Goal: Find specific page/section: Find specific page/section

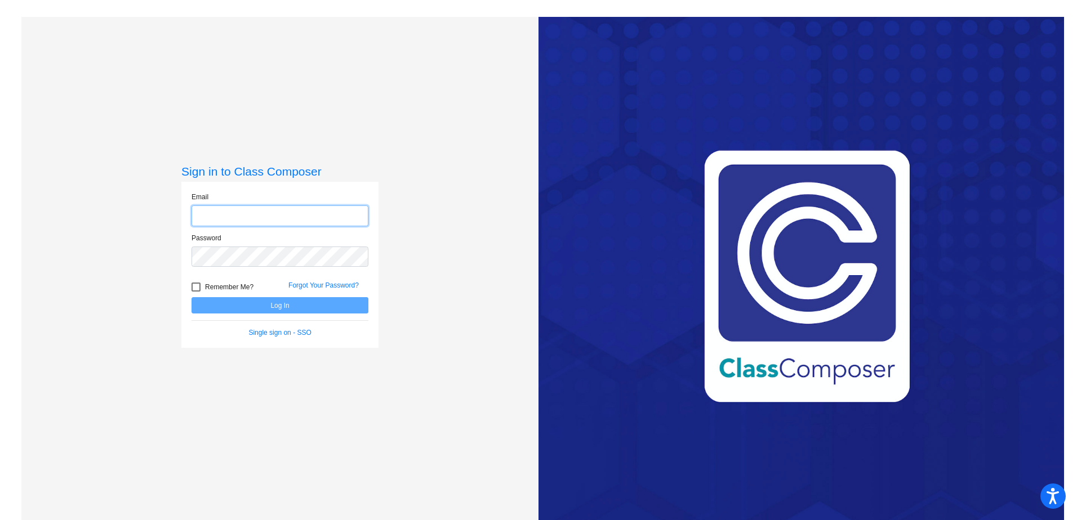
click at [237, 219] on input "email" at bounding box center [280, 216] width 177 height 21
type input "[EMAIL_ADDRESS][DOMAIN_NAME]"
click at [261, 304] on button "Log In" at bounding box center [280, 305] width 177 height 16
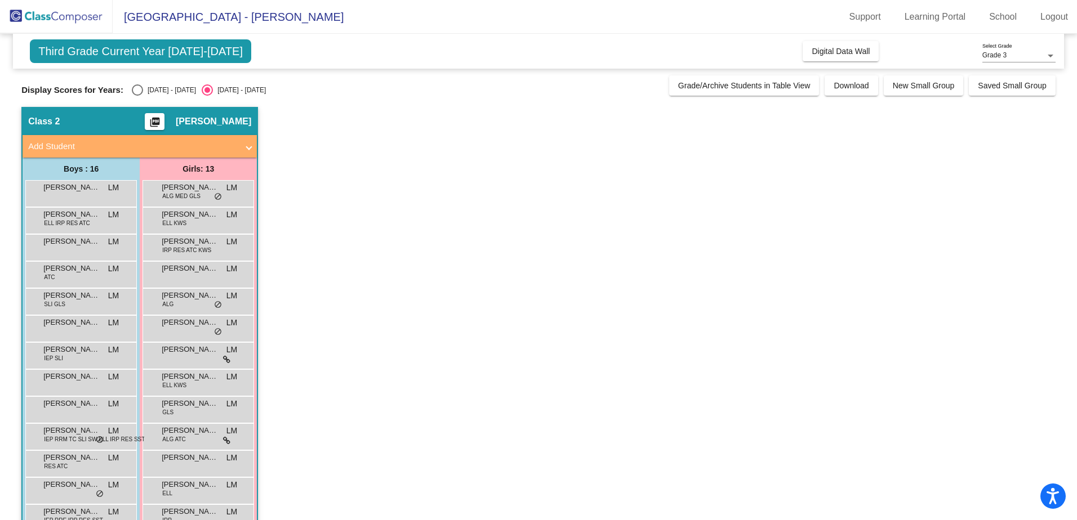
click at [132, 91] on div "Select an option" at bounding box center [137, 89] width 11 height 11
click at [137, 96] on input "[DATE] - [DATE]" at bounding box center [137, 96] width 1 height 1
radio input "true"
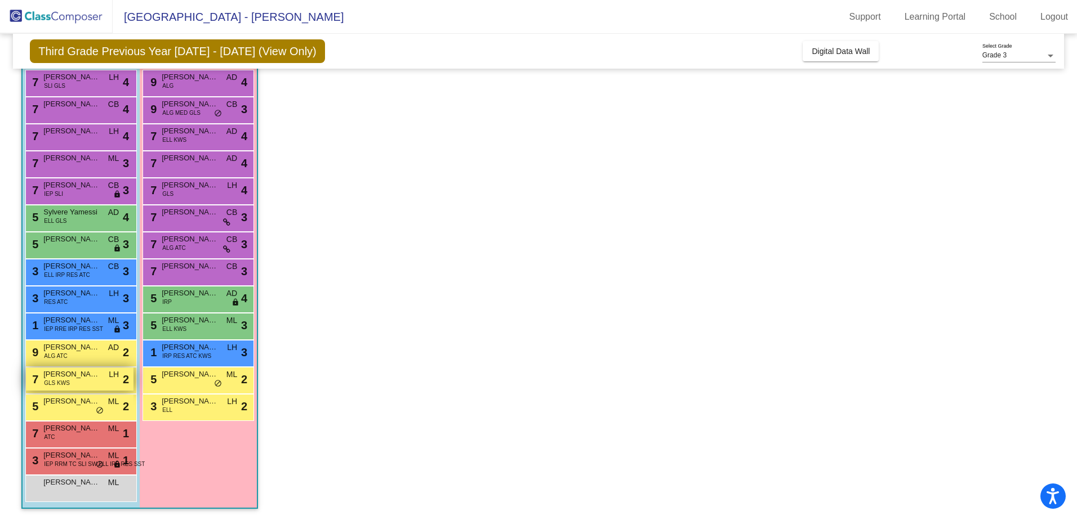
scroll to position [54, 0]
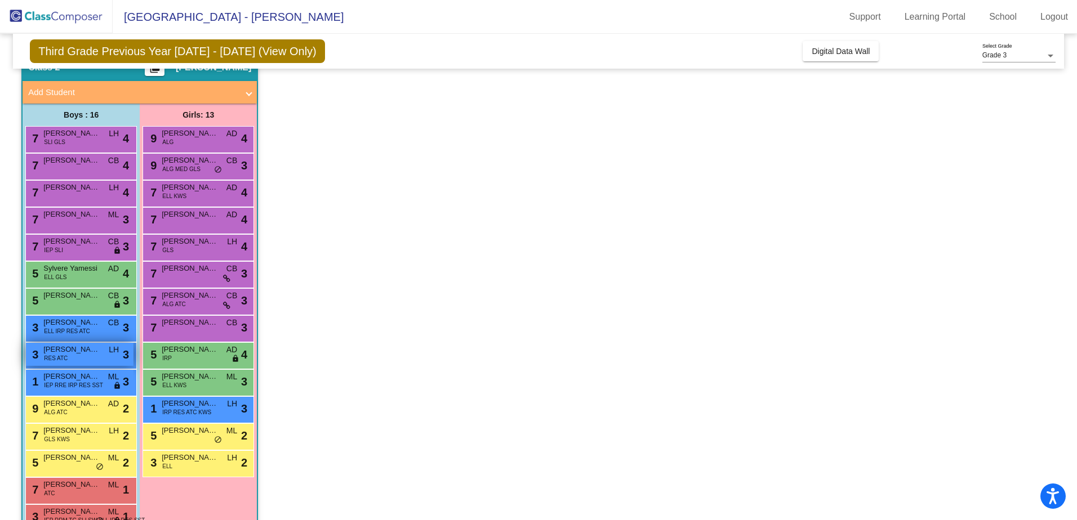
click at [90, 351] on span "[PERSON_NAME]" at bounding box center [71, 349] width 56 height 11
